Goal: Task Accomplishment & Management: Use online tool/utility

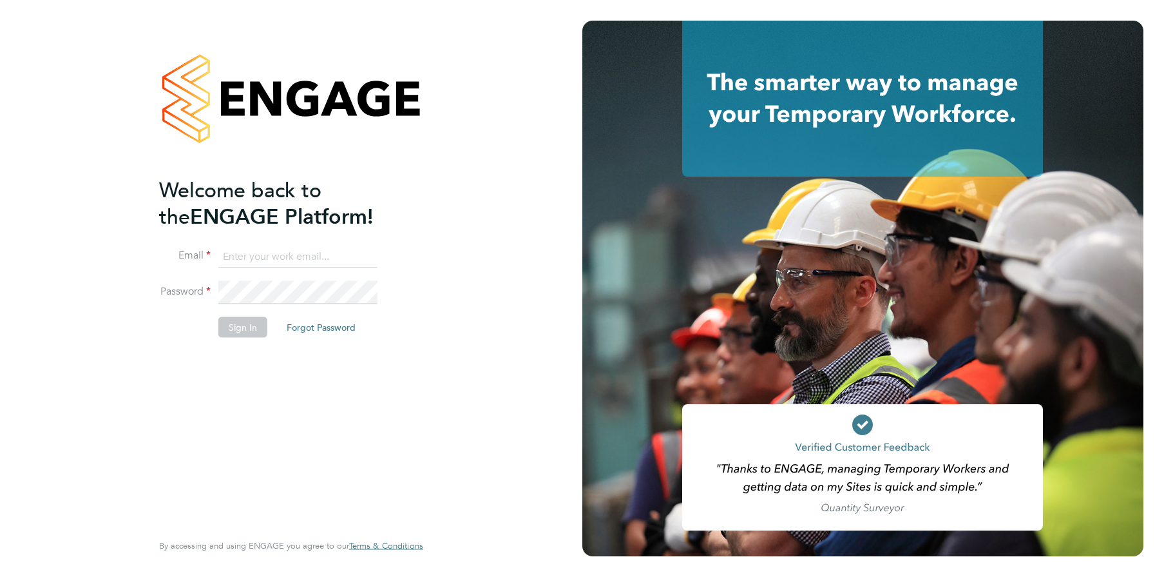
type input "joseph.gill@randstadcpe.com"
click at [240, 324] on button "Sign In" at bounding box center [242, 327] width 49 height 21
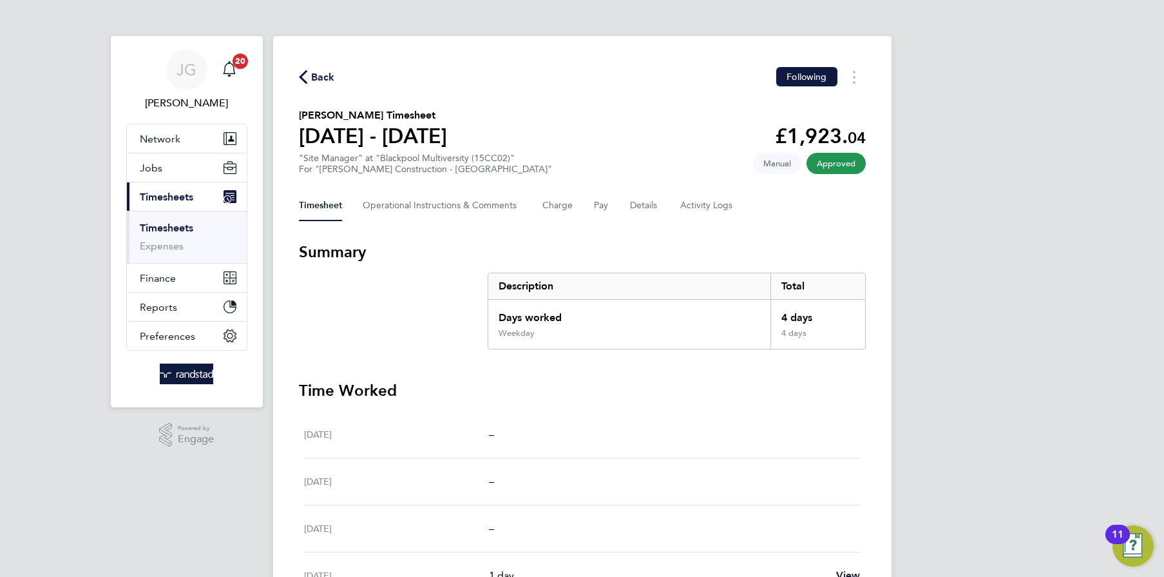
click at [150, 226] on link "Timesheets" at bounding box center [166, 228] width 53 height 12
